Goal: Subscribe to service/newsletter

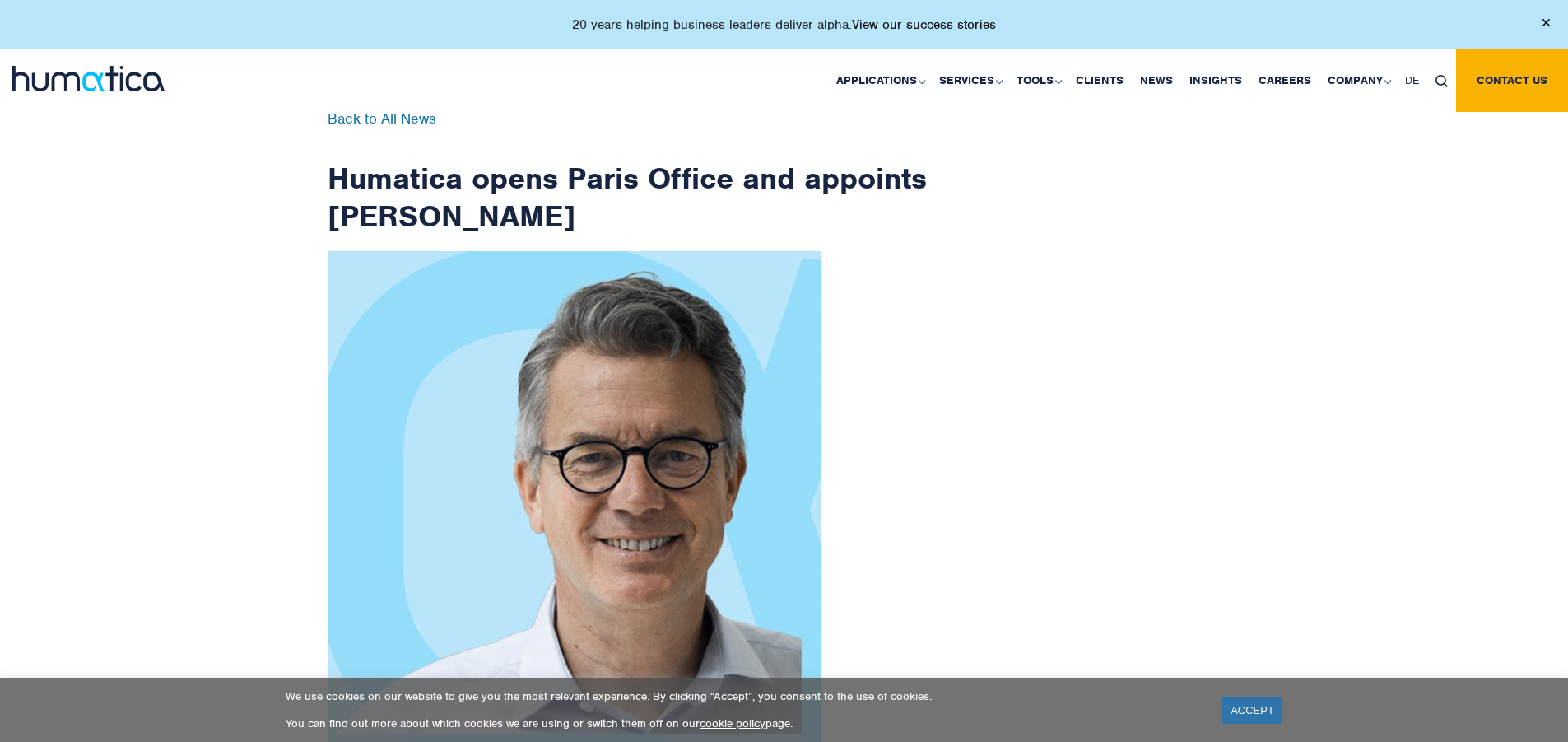
scroll to position [2627, 0]
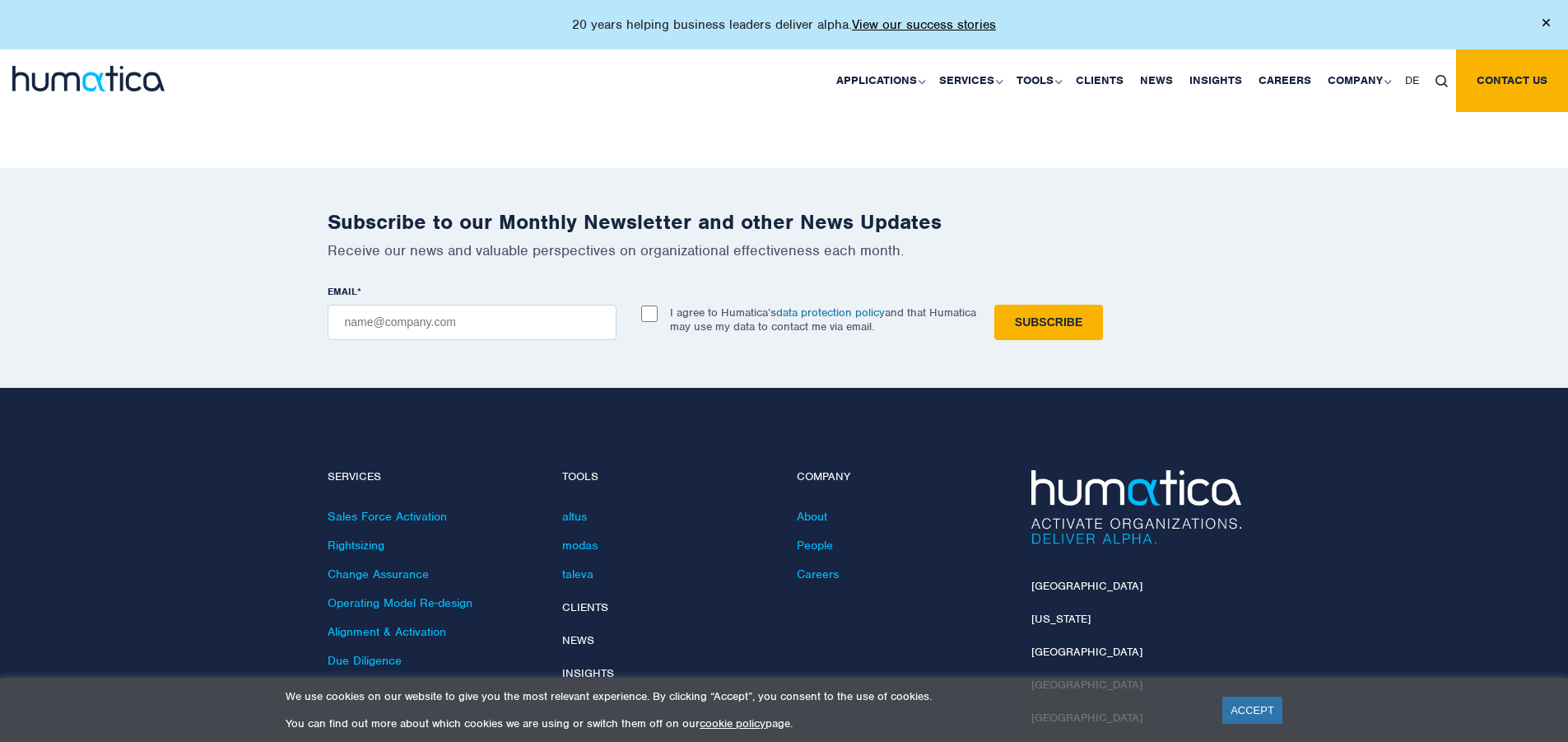
checkbox input "true"
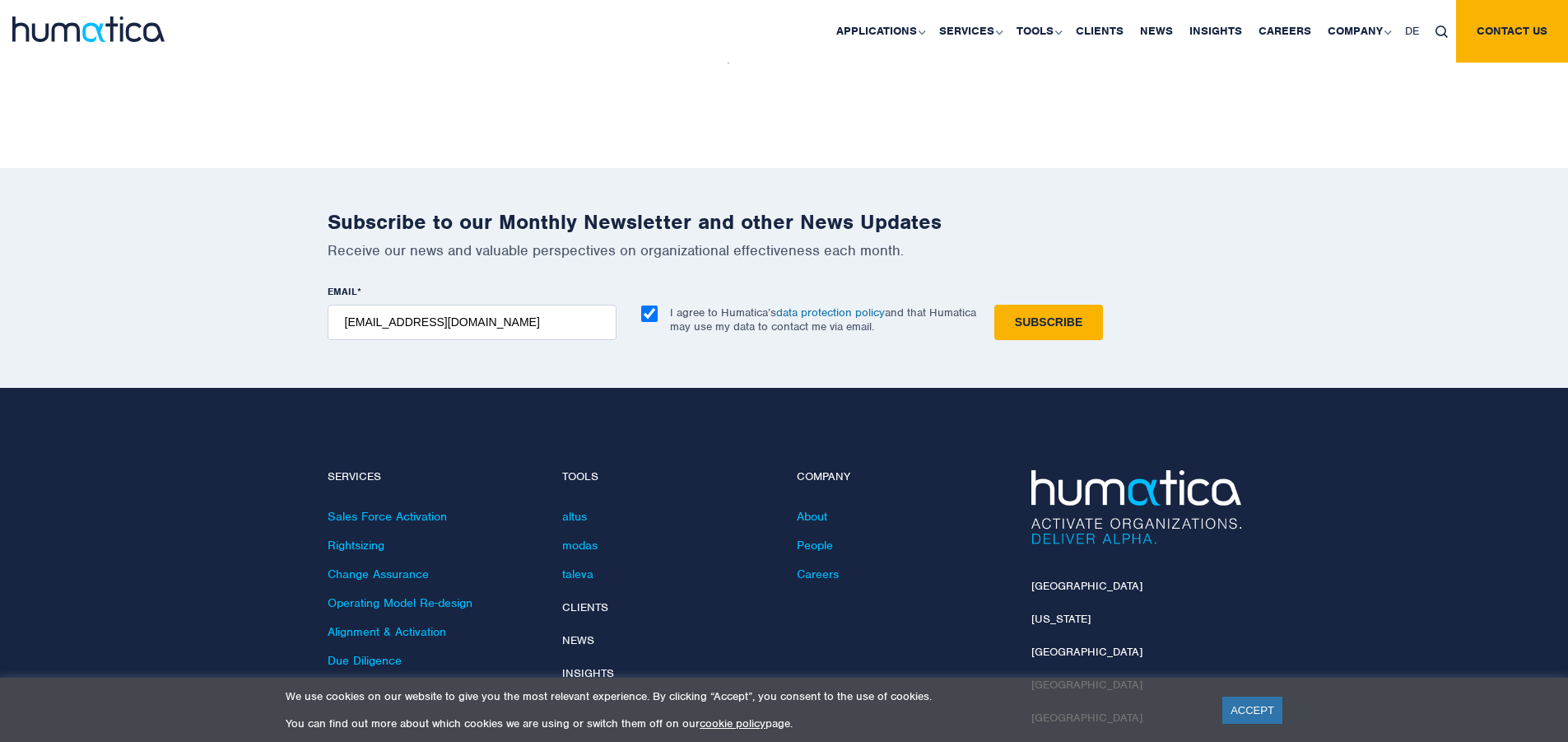
type input "[EMAIL_ADDRESS][DOMAIN_NAME]"
click at [994, 305] on input "Subscribe" at bounding box center [1048, 322] width 109 height 36
